Goal: Task Accomplishment & Management: Manage account settings

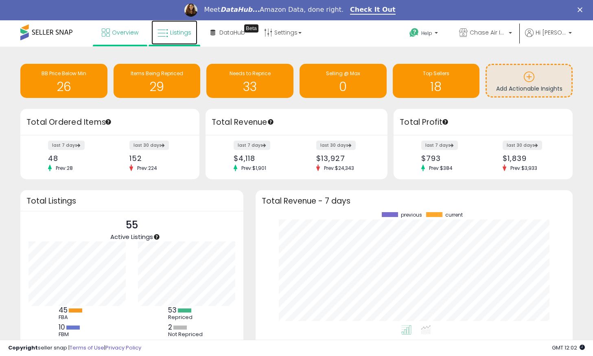
click at [175, 32] on span "Listings" at bounding box center [180, 32] width 21 height 8
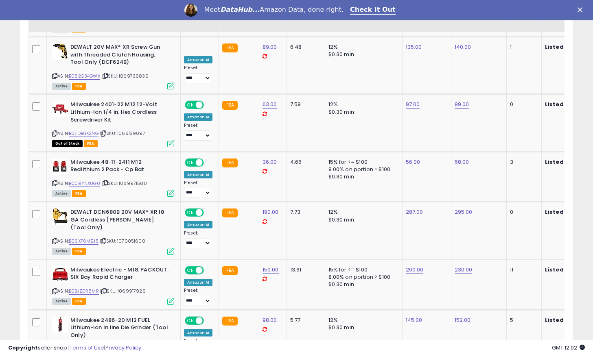
scroll to position [1530, 0]
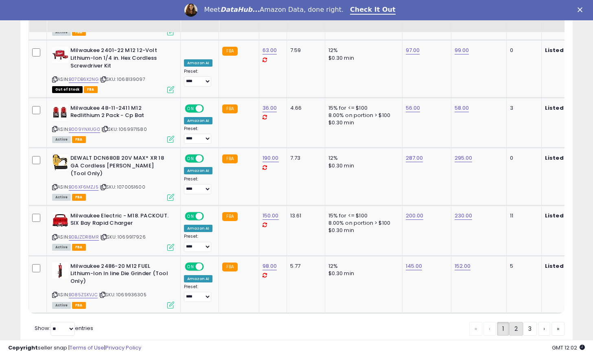
click at [512, 322] on link "2" at bounding box center [516, 329] width 14 height 14
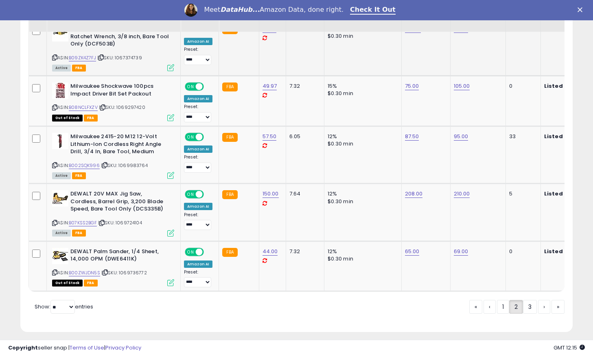
scroll to position [1220, 0]
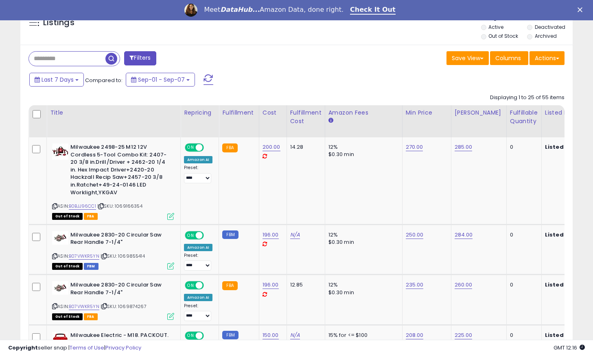
scroll to position [314, 0]
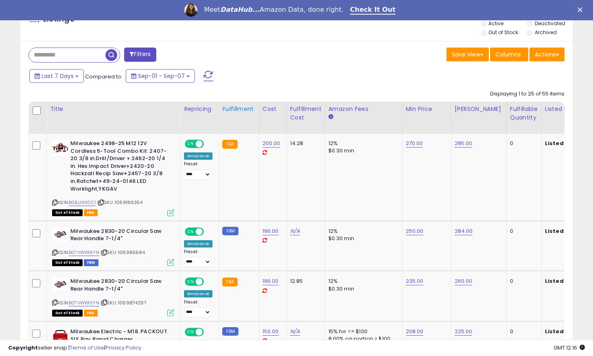
click at [237, 116] on th "Fulfillment" at bounding box center [239, 118] width 40 height 32
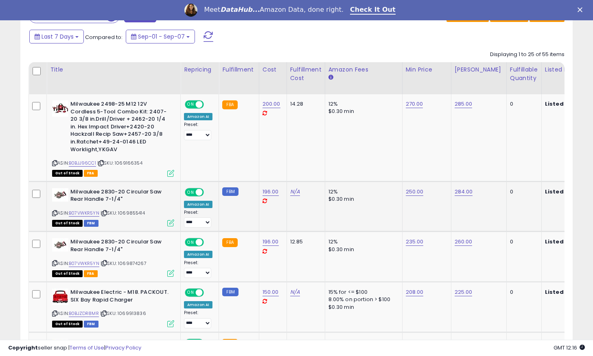
scroll to position [0, 0]
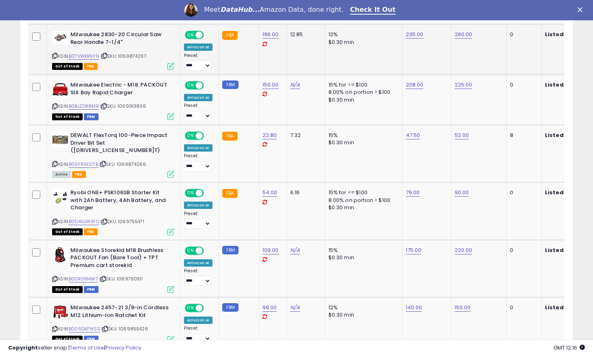
scroll to position [541, 0]
